Goal: Information Seeking & Learning: Learn about a topic

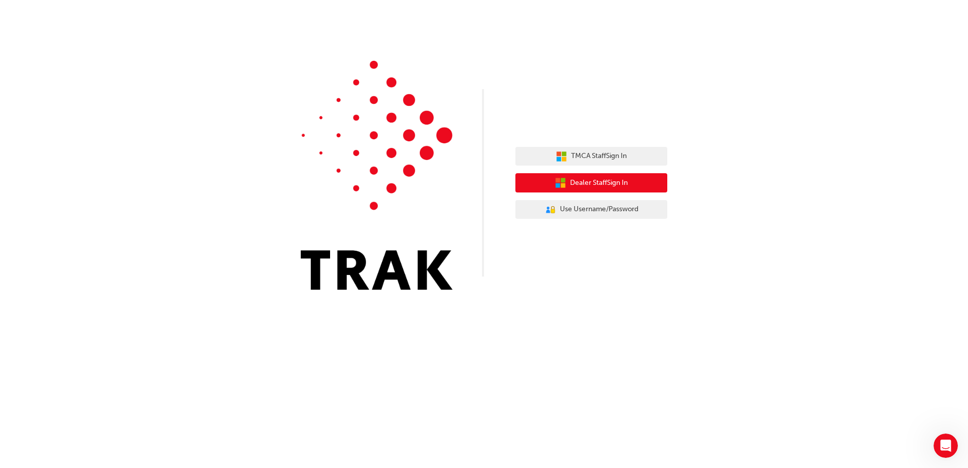
click at [605, 187] on span "Dealer Staff Sign In" at bounding box center [599, 183] width 58 height 12
click at [604, 181] on span "Dealer Staff Sign In" at bounding box center [599, 183] width 58 height 12
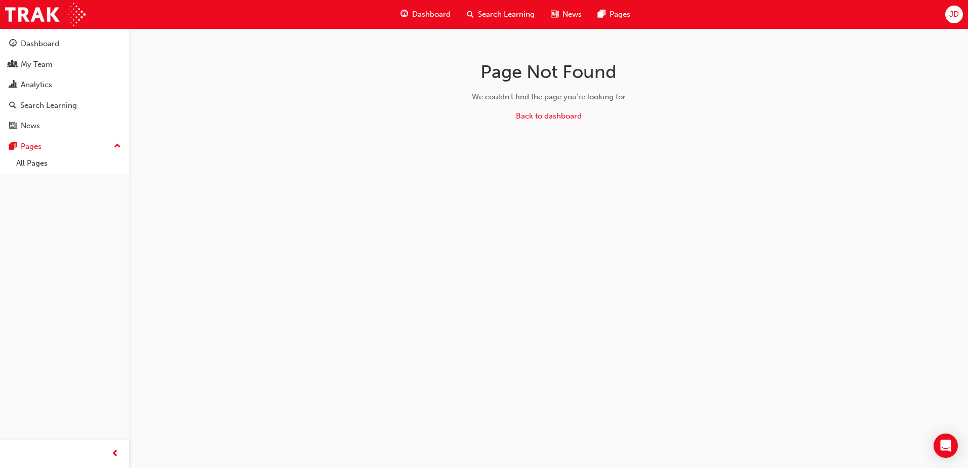
click at [489, 17] on span "Search Learning" at bounding box center [506, 15] width 57 height 12
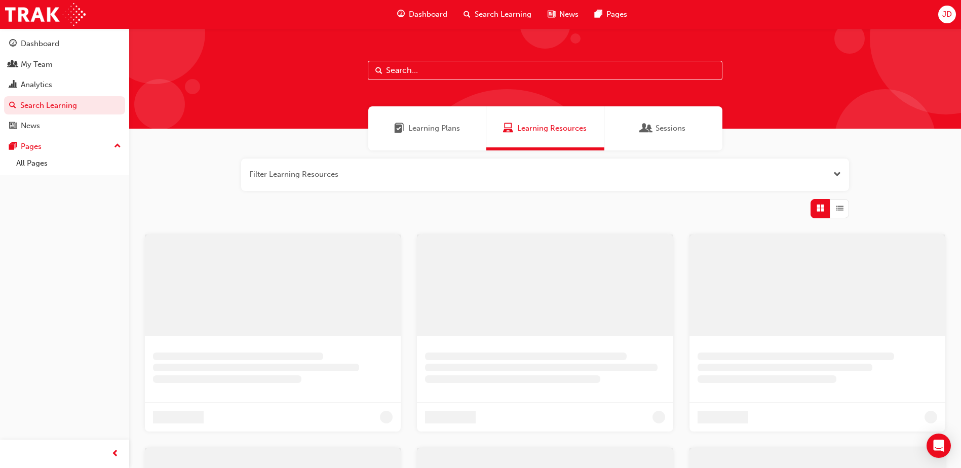
click at [458, 74] on input "text" at bounding box center [545, 70] width 355 height 19
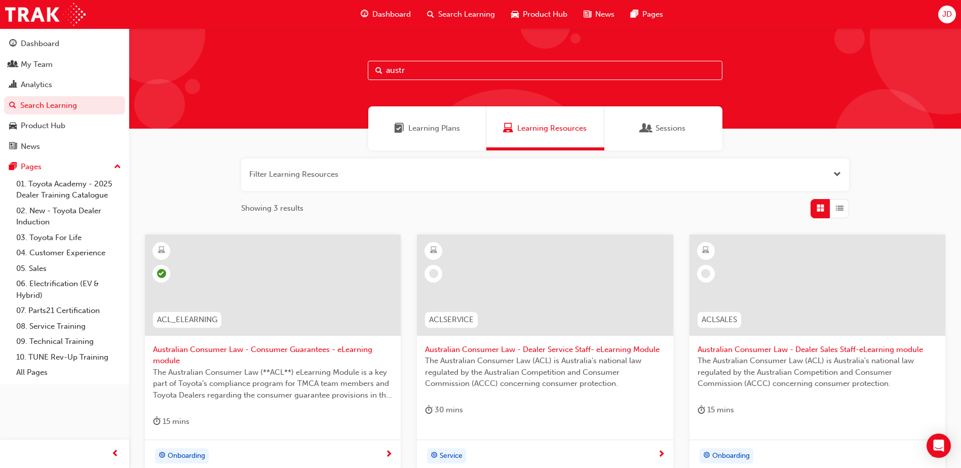
type input "austr"
click at [703, 276] on span "learningRecordVerb_NONE-icon" at bounding box center [705, 273] width 9 height 9
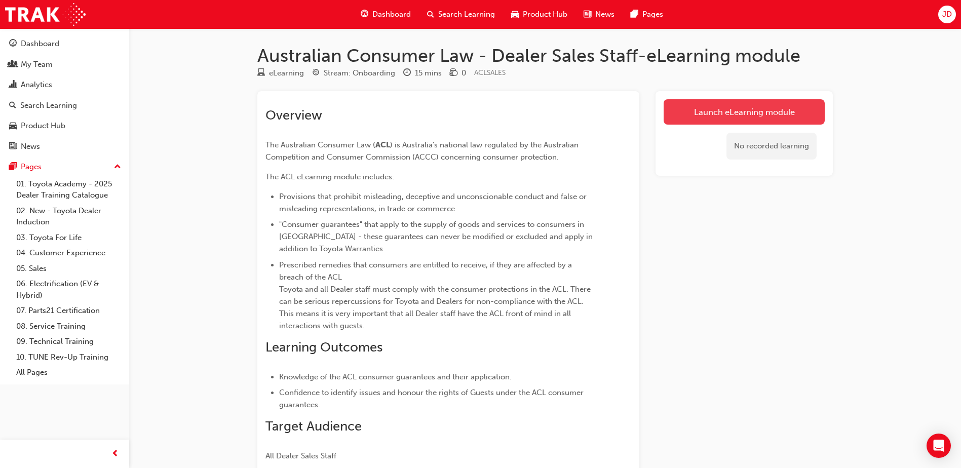
click at [759, 117] on link "Launch eLearning module" at bounding box center [744, 111] width 161 height 25
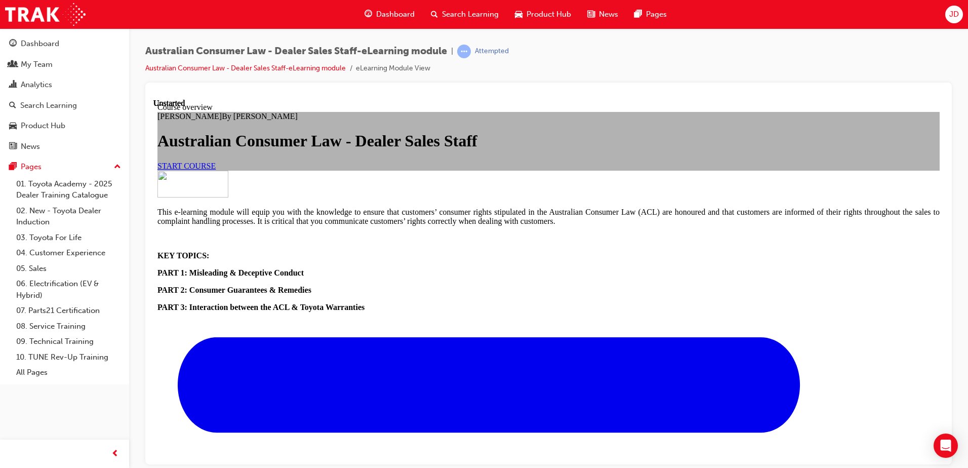
click at [216, 170] on span "START COURSE" at bounding box center [187, 165] width 58 height 9
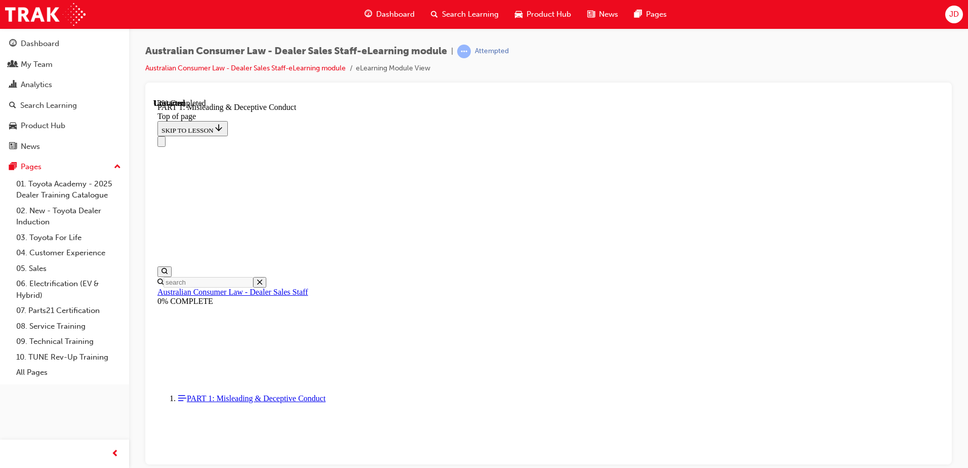
scroll to position [589, 0]
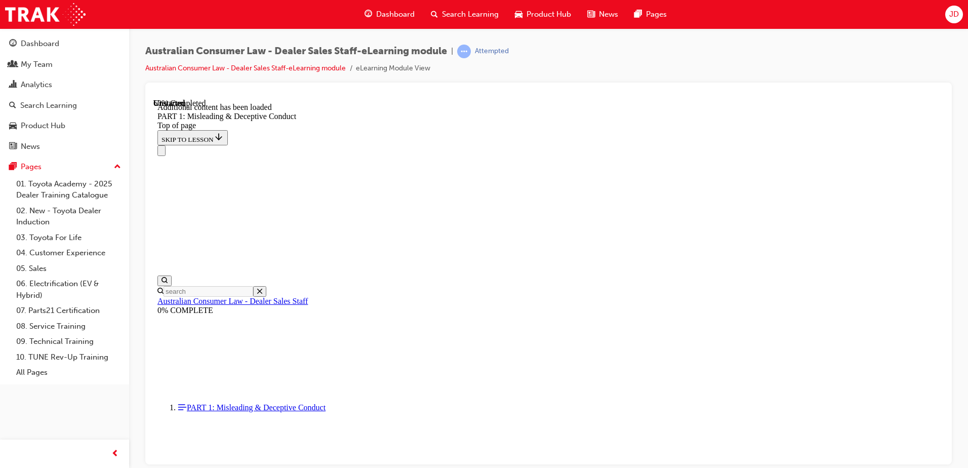
scroll to position [1999, 0]
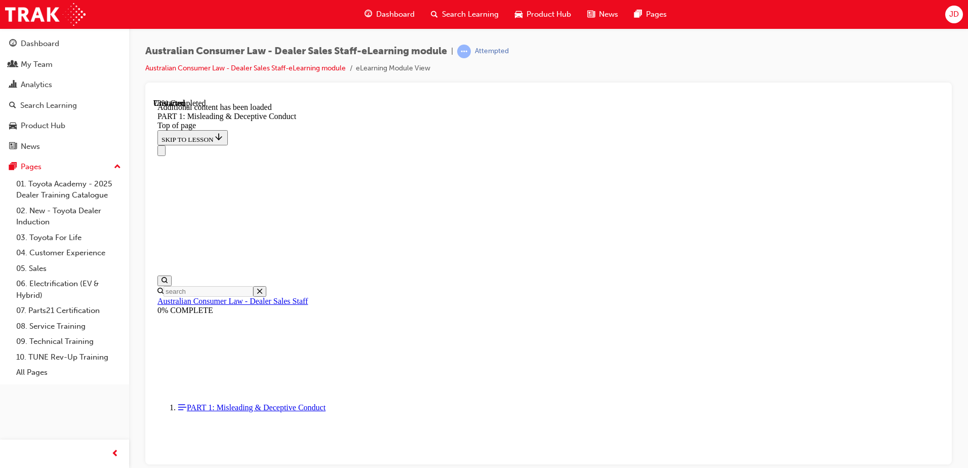
scroll to position [2475, 0]
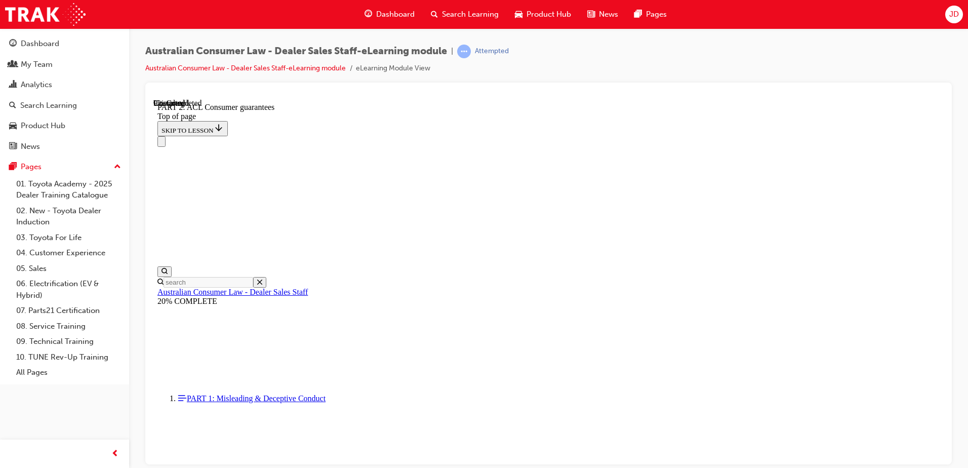
scroll to position [1652, 0]
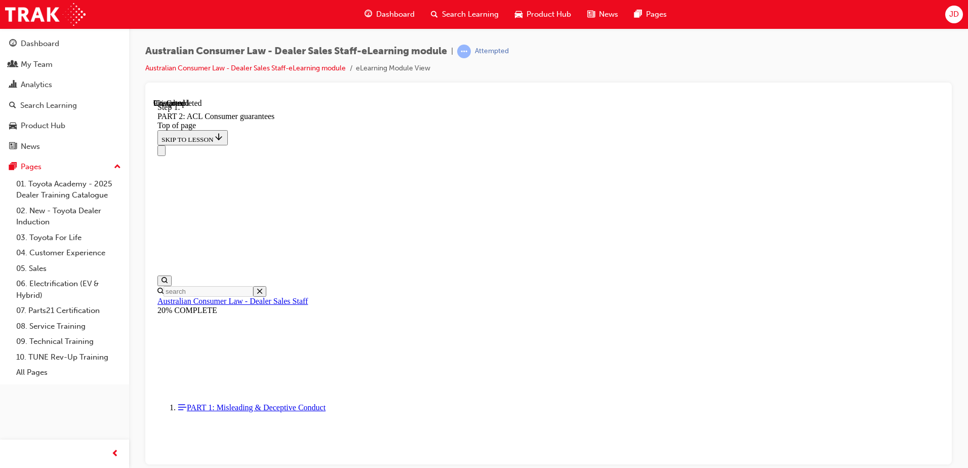
scroll to position [1642, 0]
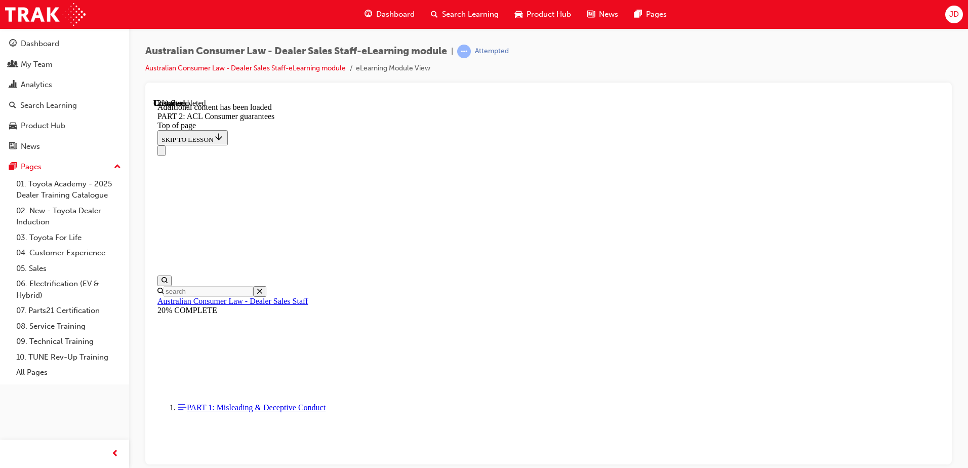
scroll to position [1916, 0]
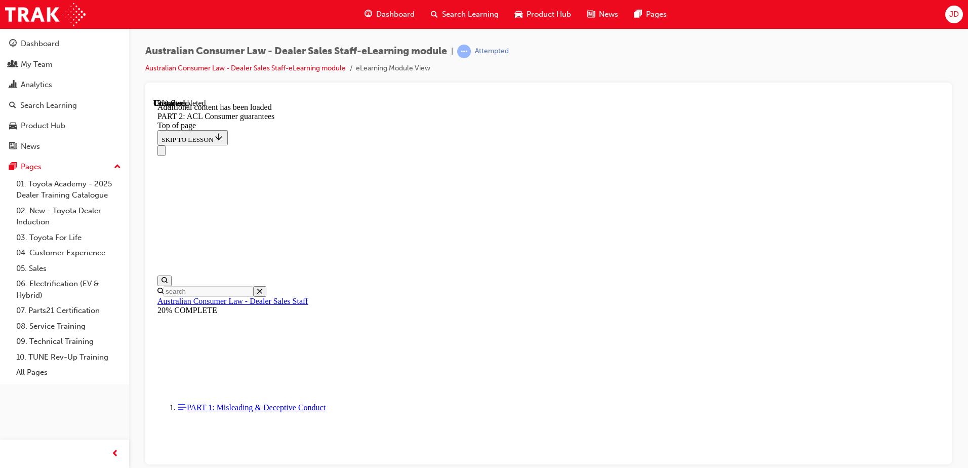
scroll to position [2362, 0]
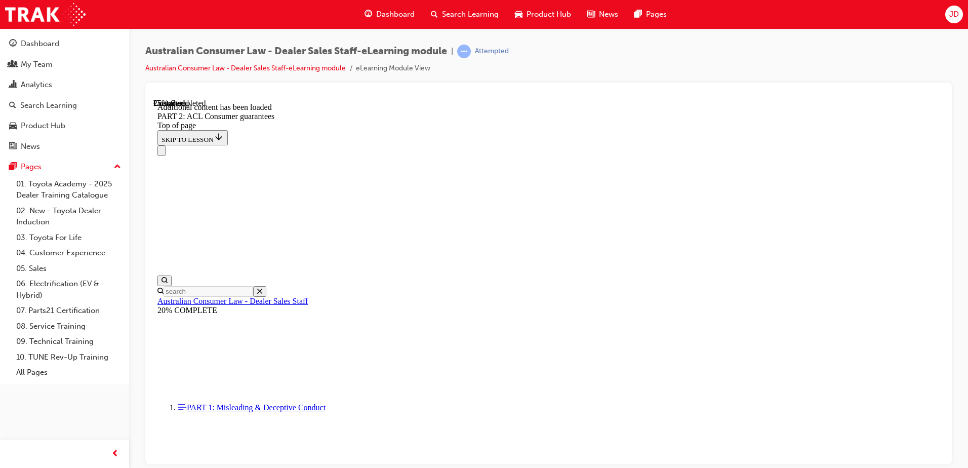
scroll to position [3007, 0]
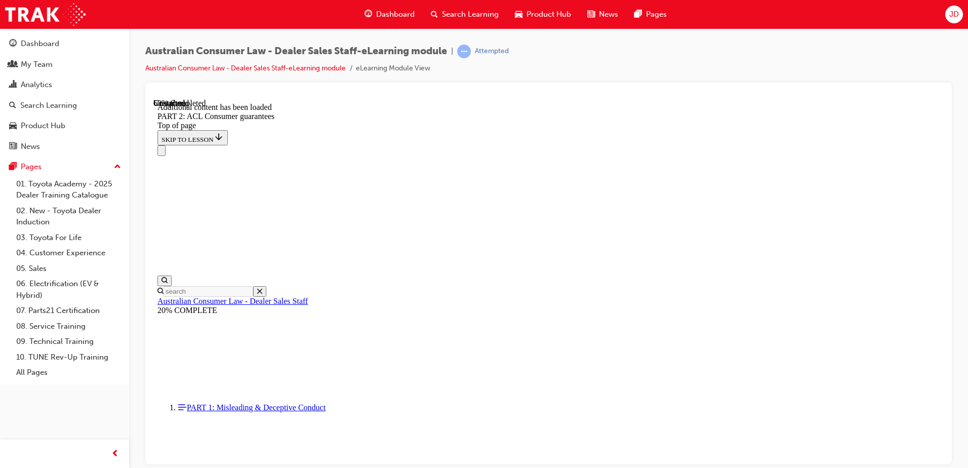
scroll to position [6247, 0]
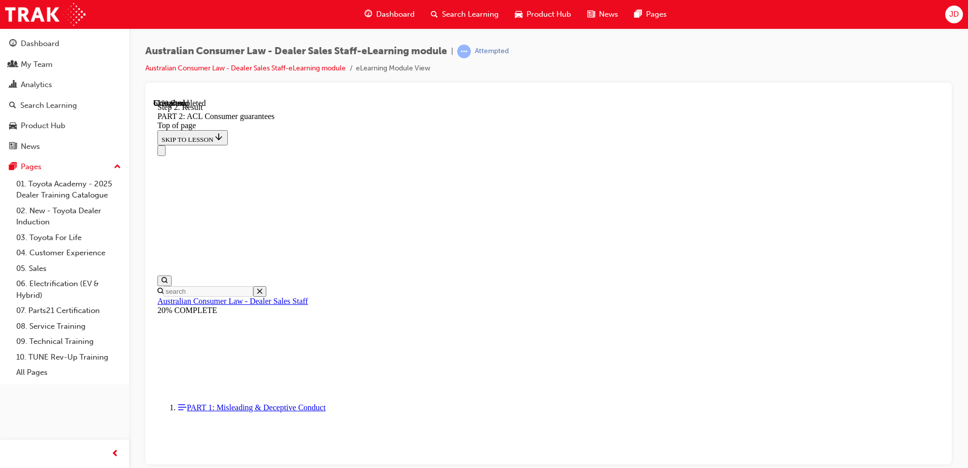
drag, startPoint x: 724, startPoint y: 251, endPoint x: 614, endPoint y: 304, distance: 121.4
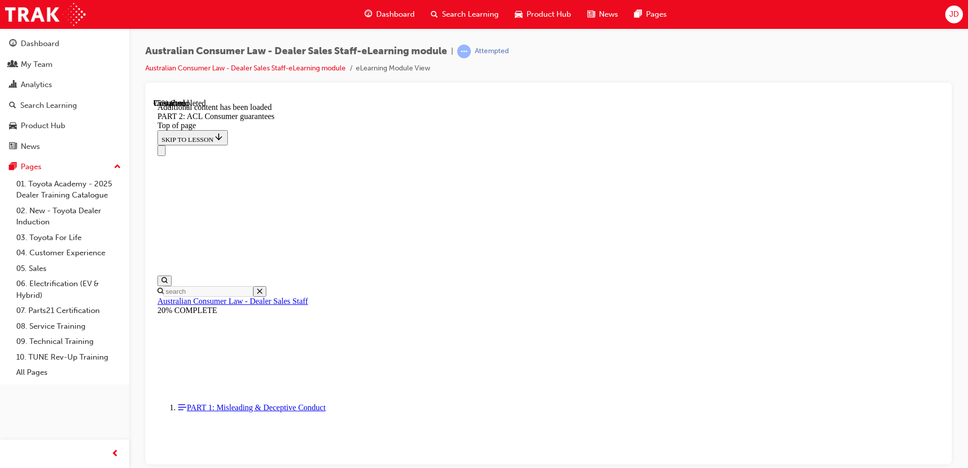
drag, startPoint x: 577, startPoint y: 332, endPoint x: 587, endPoint y: 337, distance: 10.4
drag, startPoint x: 587, startPoint y: 337, endPoint x: 747, endPoint y: 364, distance: 162.8
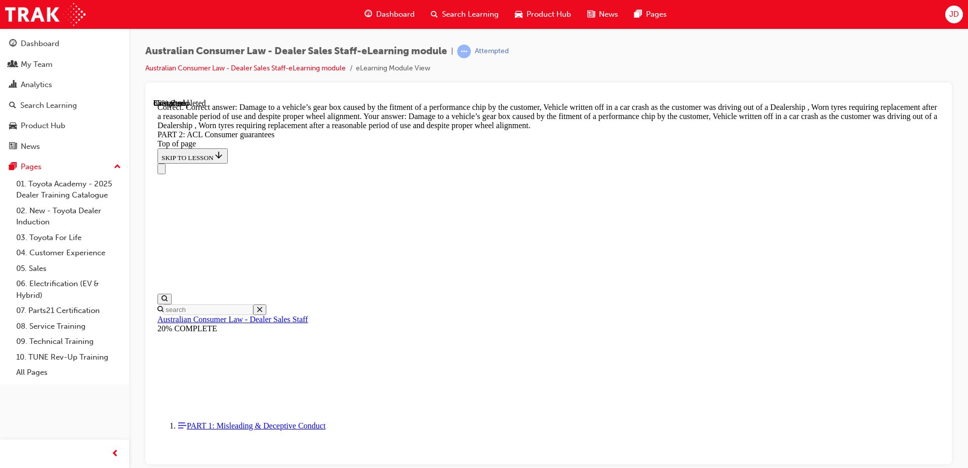
scroll to position [10067, 0]
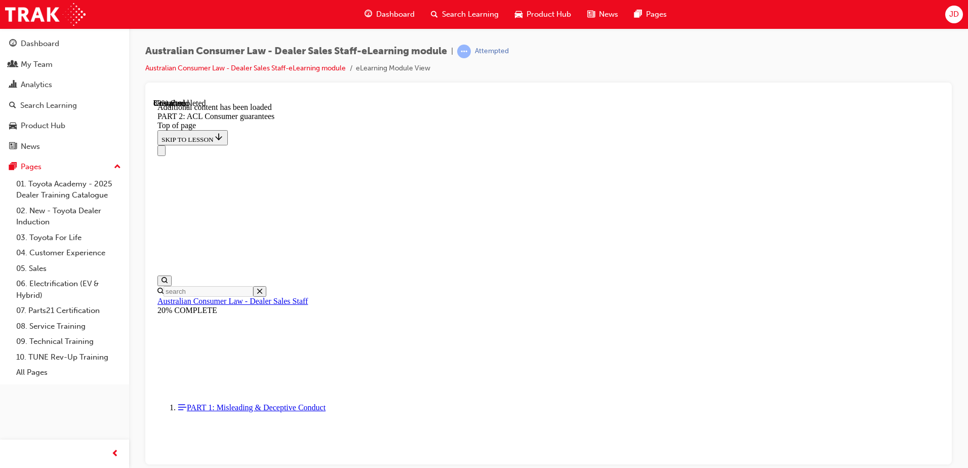
scroll to position [11106, 0]
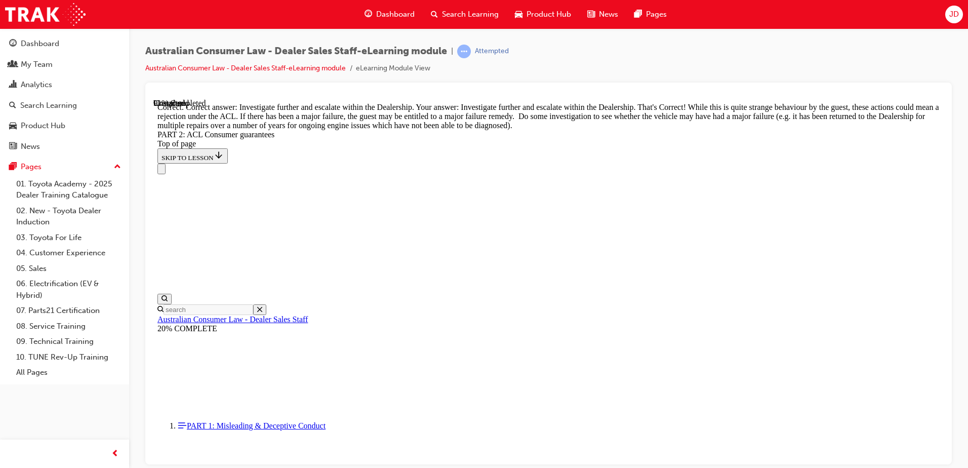
scroll to position [11104, 0]
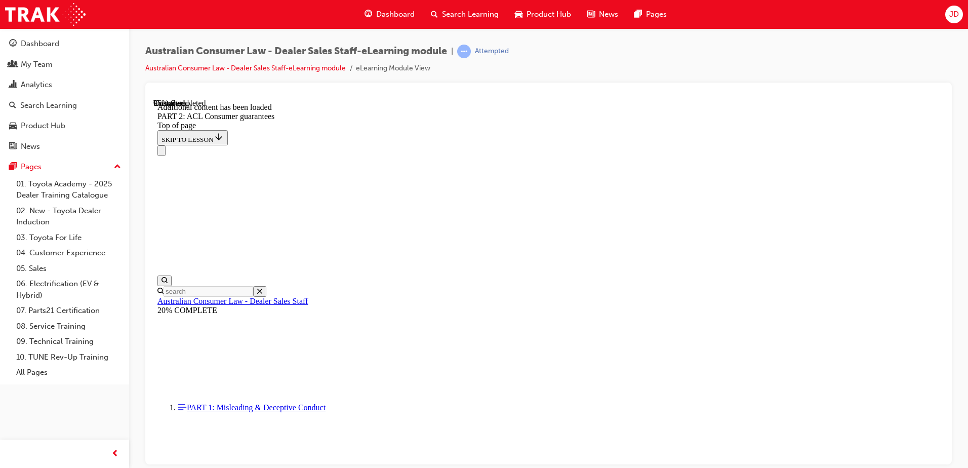
scroll to position [12210, 0]
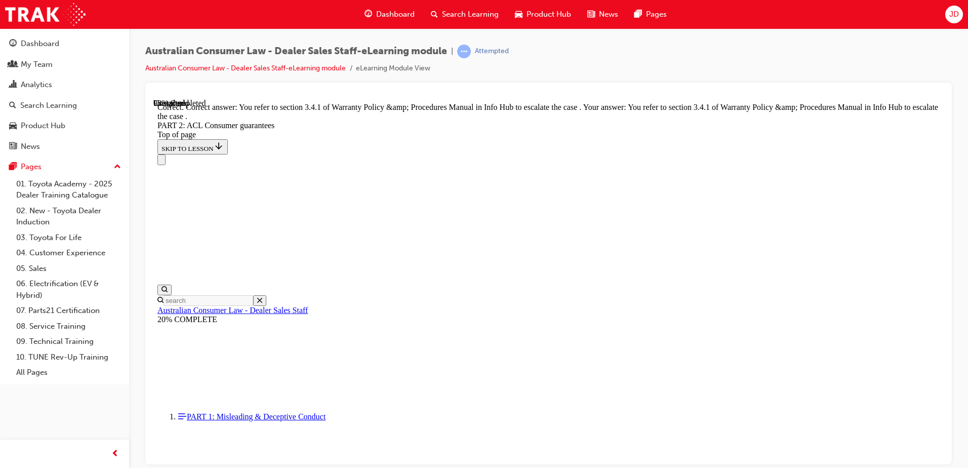
scroll to position [12722, 0]
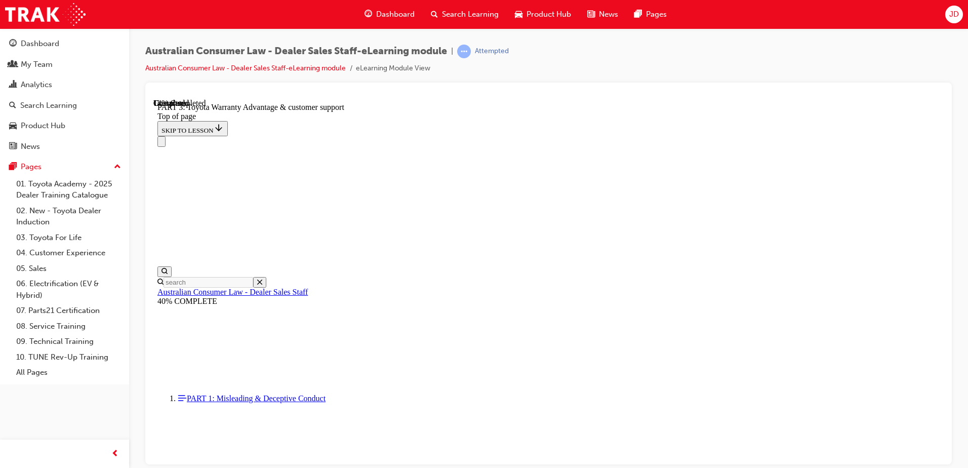
scroll to position [639, 0]
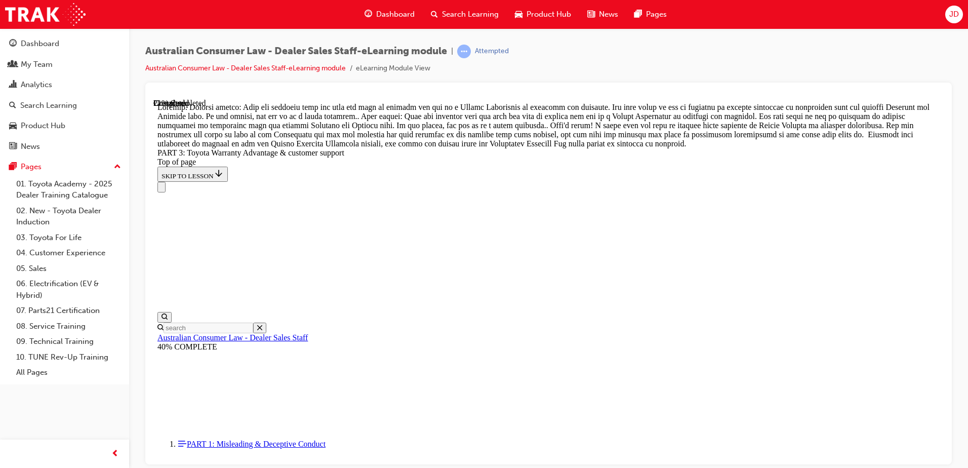
scroll to position [893, 0]
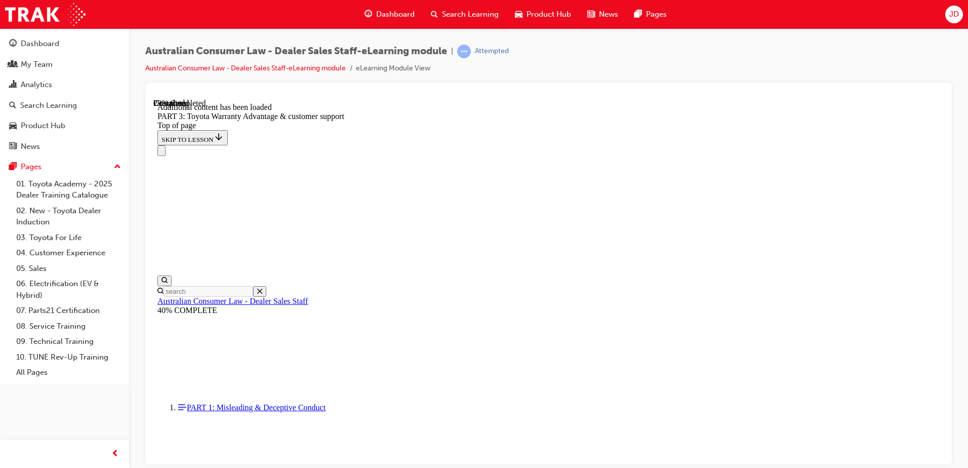
scroll to position [1182, 0]
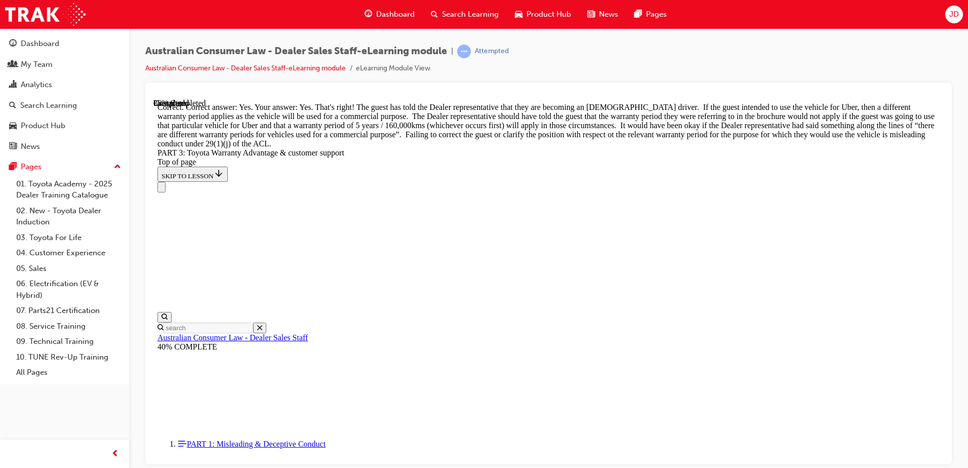
scroll to position [1436, 0]
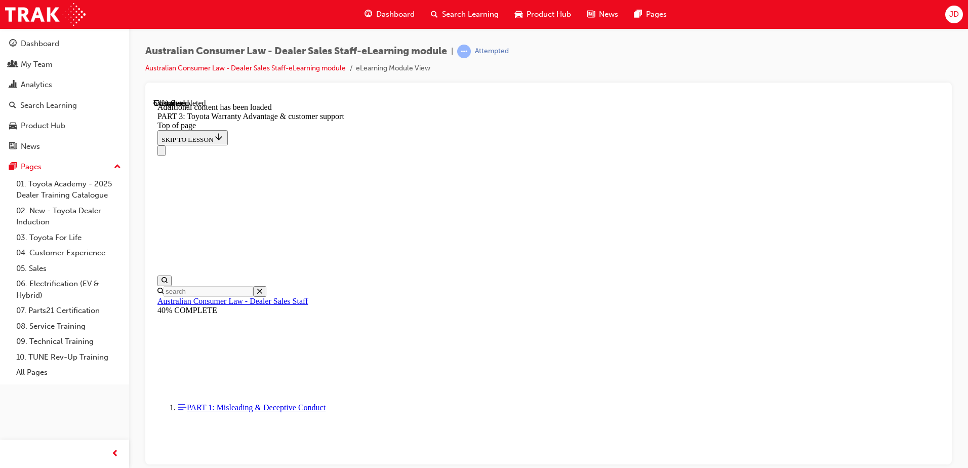
scroll to position [2696, 0]
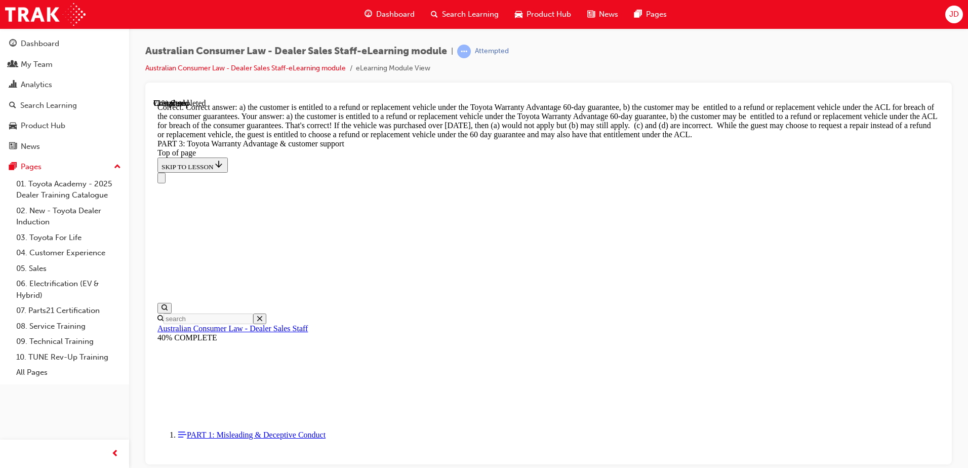
scroll to position [2949, 0]
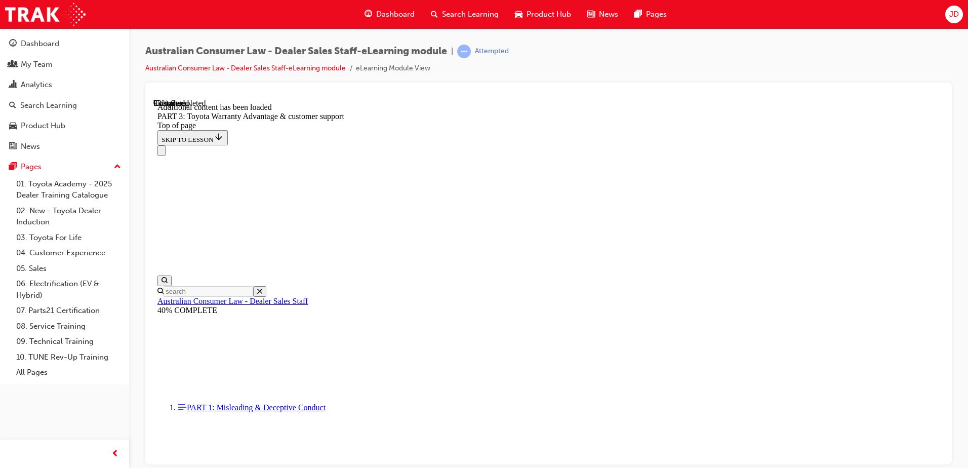
scroll to position [3217, 0]
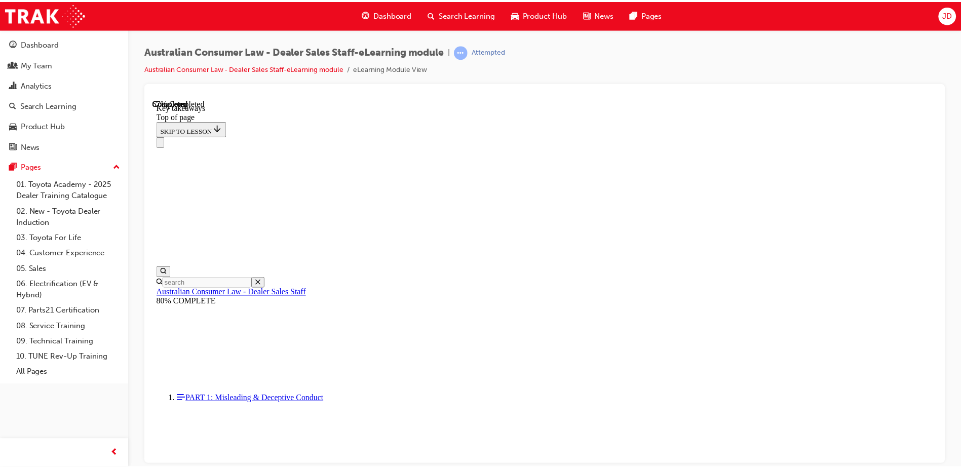
scroll to position [227, 0]
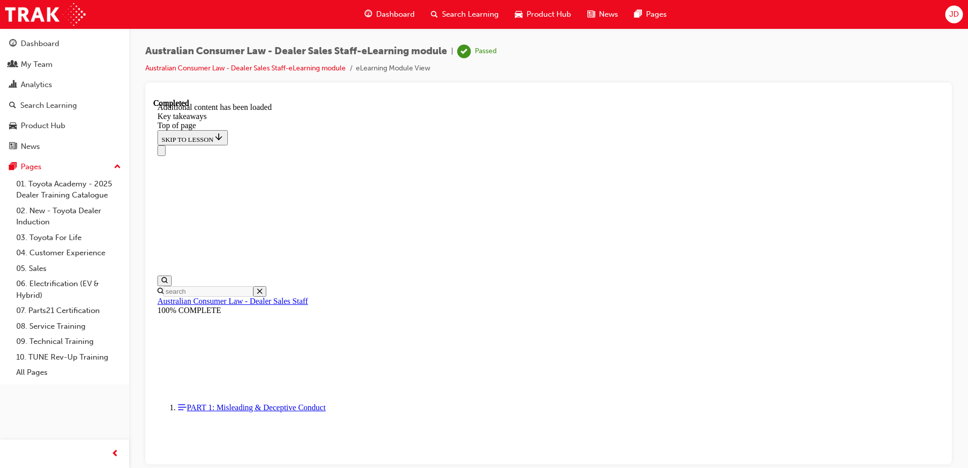
click at [744, 93] on div at bounding box center [548, 95] width 791 height 8
click at [479, 15] on span "Search Learning" at bounding box center [470, 15] width 57 height 12
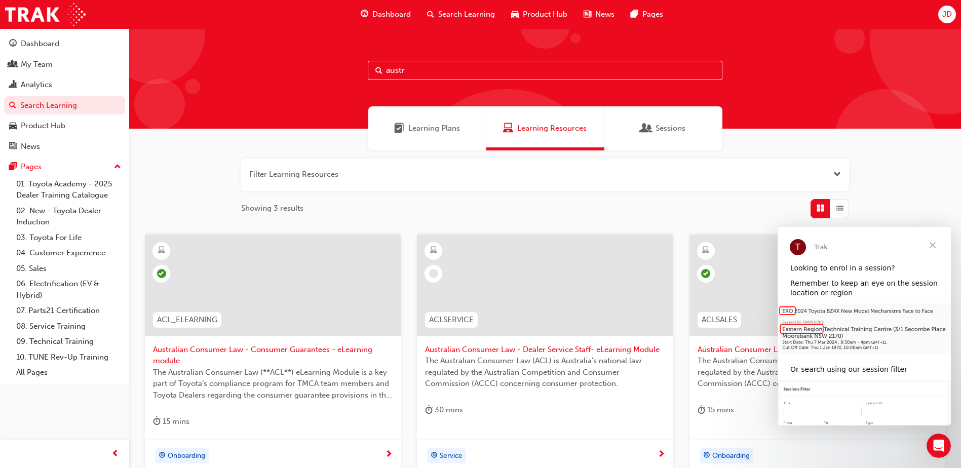
click at [950, 15] on span "JD" at bounding box center [947, 15] width 10 height 12
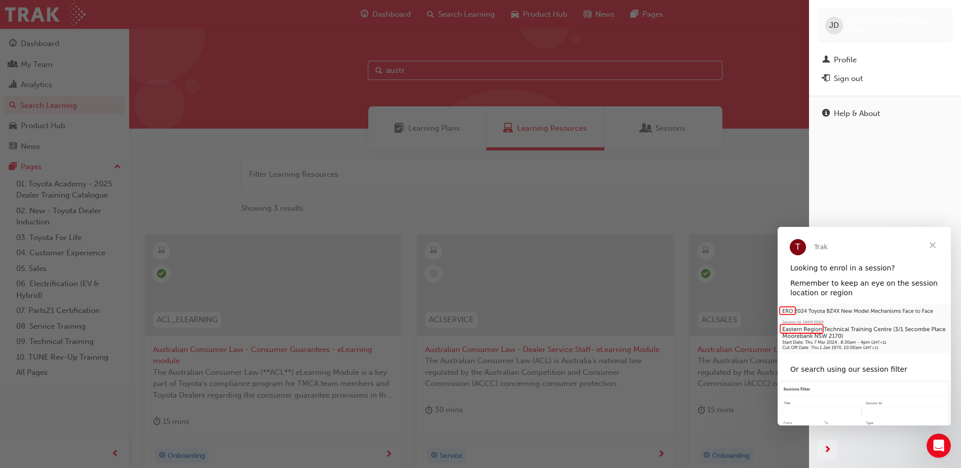
click at [931, 245] on span "Close" at bounding box center [932, 245] width 36 height 36
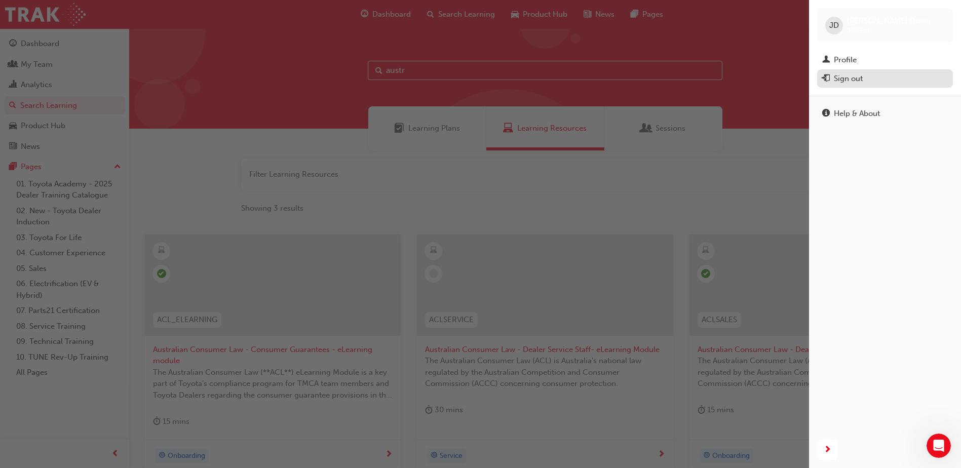
click at [854, 79] on div "Sign out" at bounding box center [848, 79] width 29 height 12
